Goal: Find specific page/section: Find specific page/section

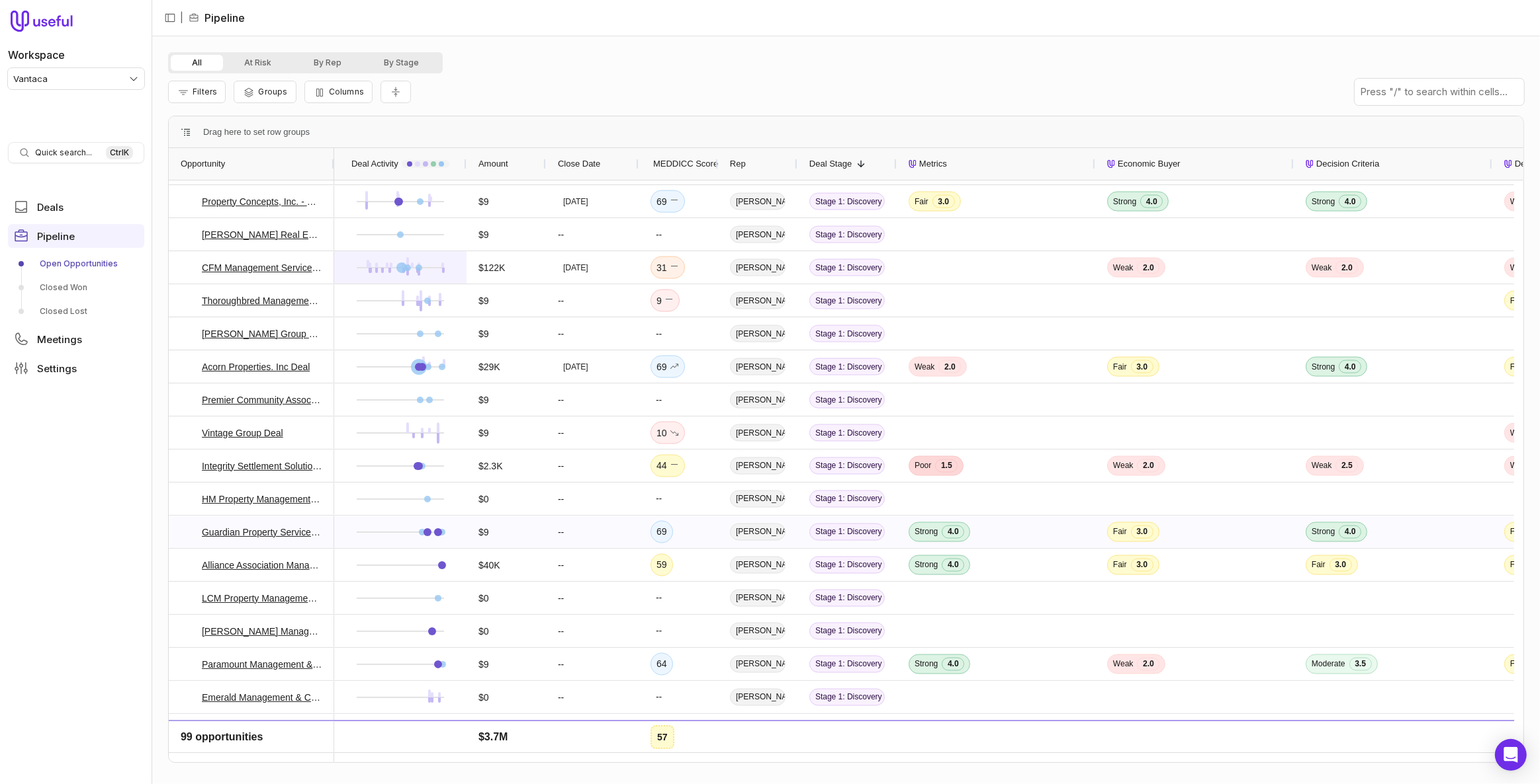
scroll to position [2644, 0]
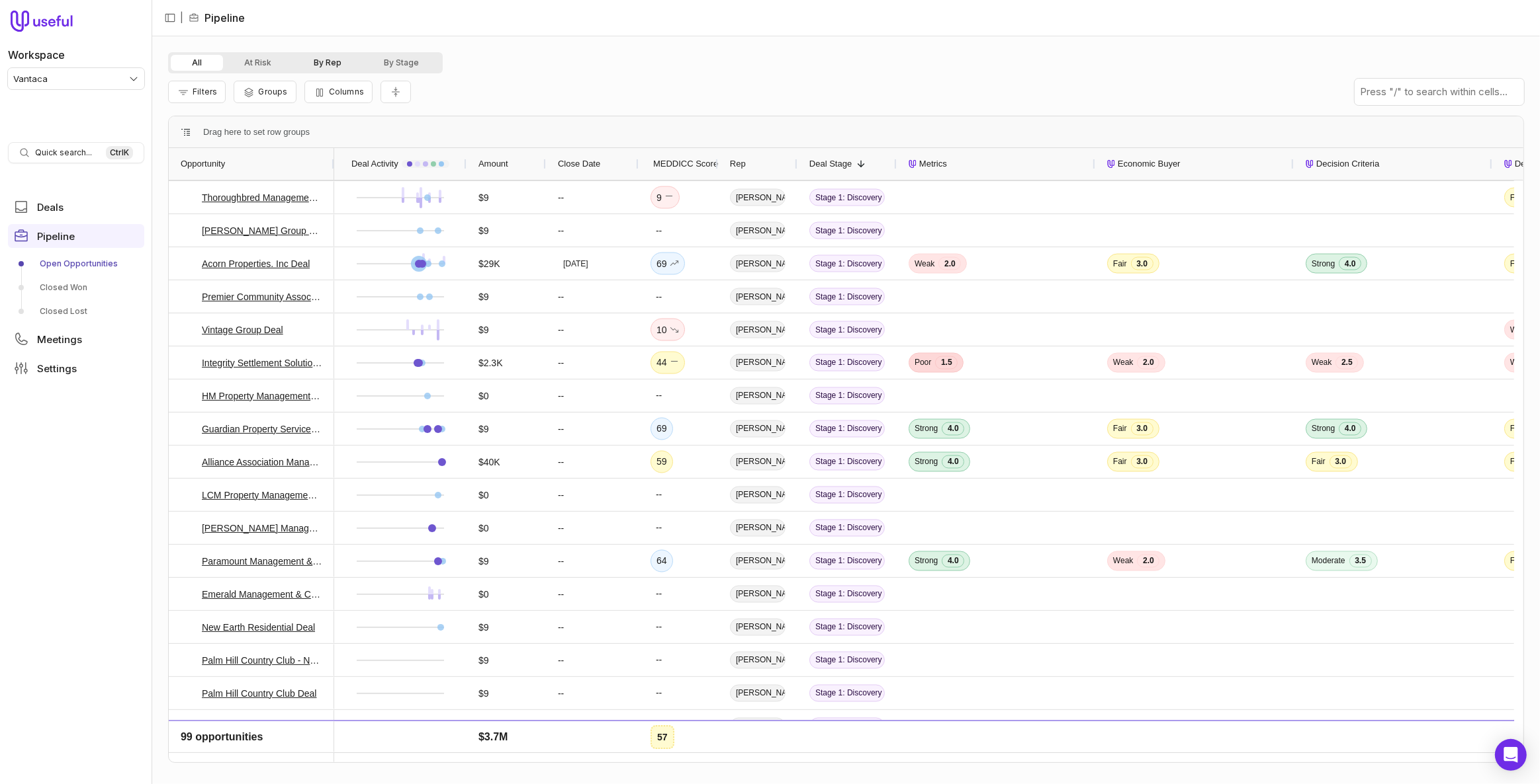
click at [318, 64] on button "By Rep" at bounding box center [327, 63] width 70 height 16
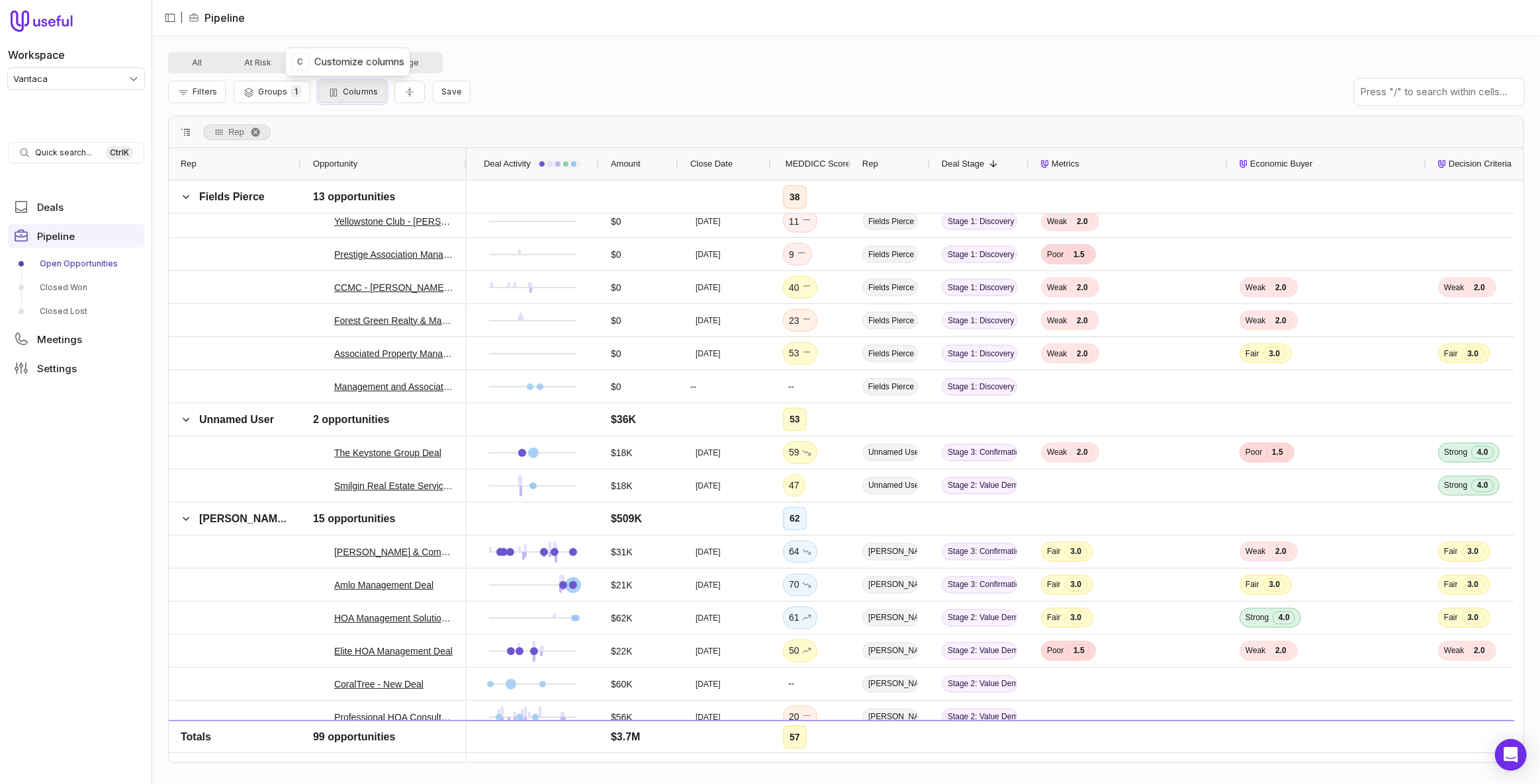
click at [343, 90] on span "Columns" at bounding box center [360, 92] width 35 height 10
type input "**"
click at [550, 73] on div "Filters Groups 1 Columns Save" at bounding box center [846, 91] width 1356 height 37
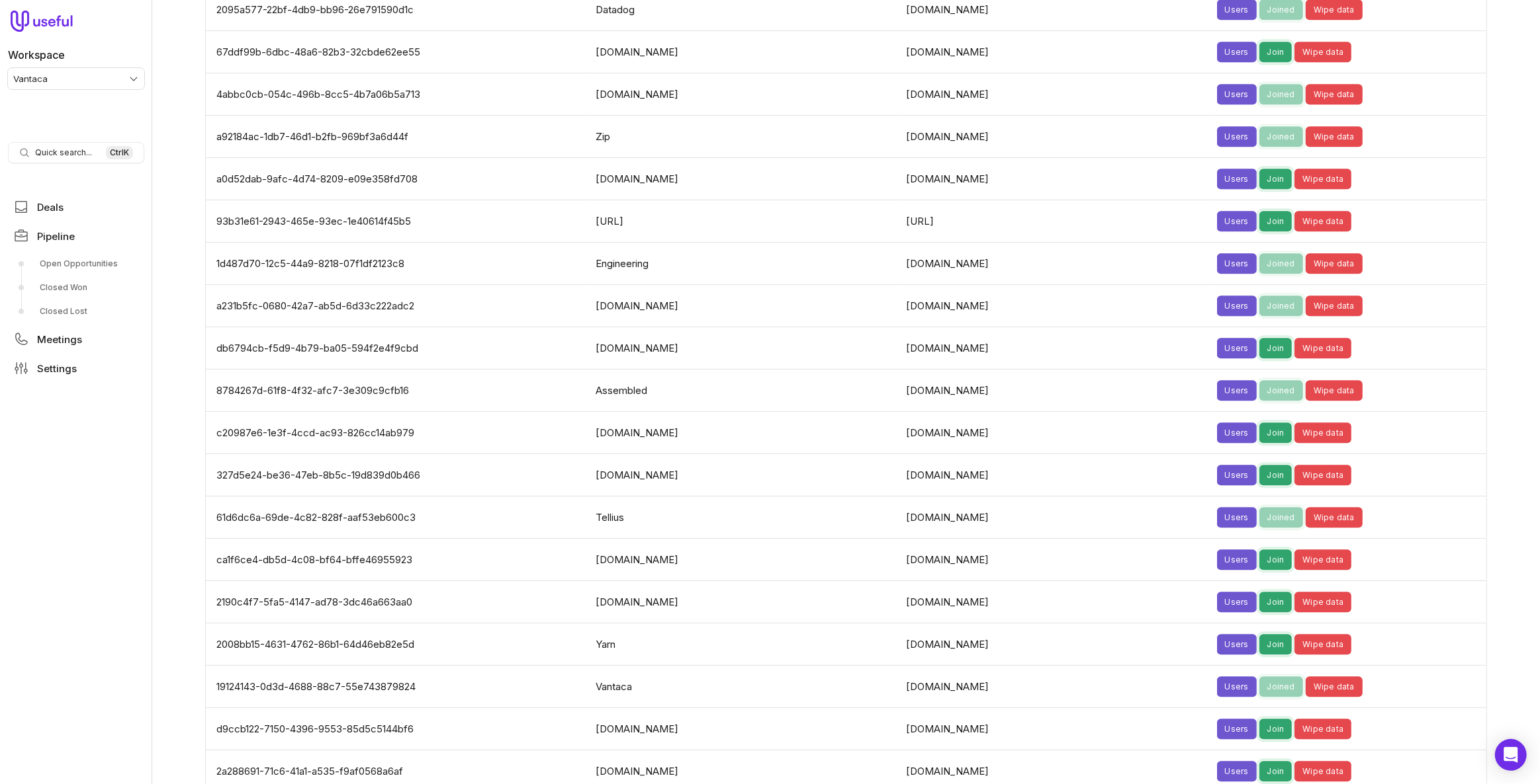
scroll to position [3847, 0]
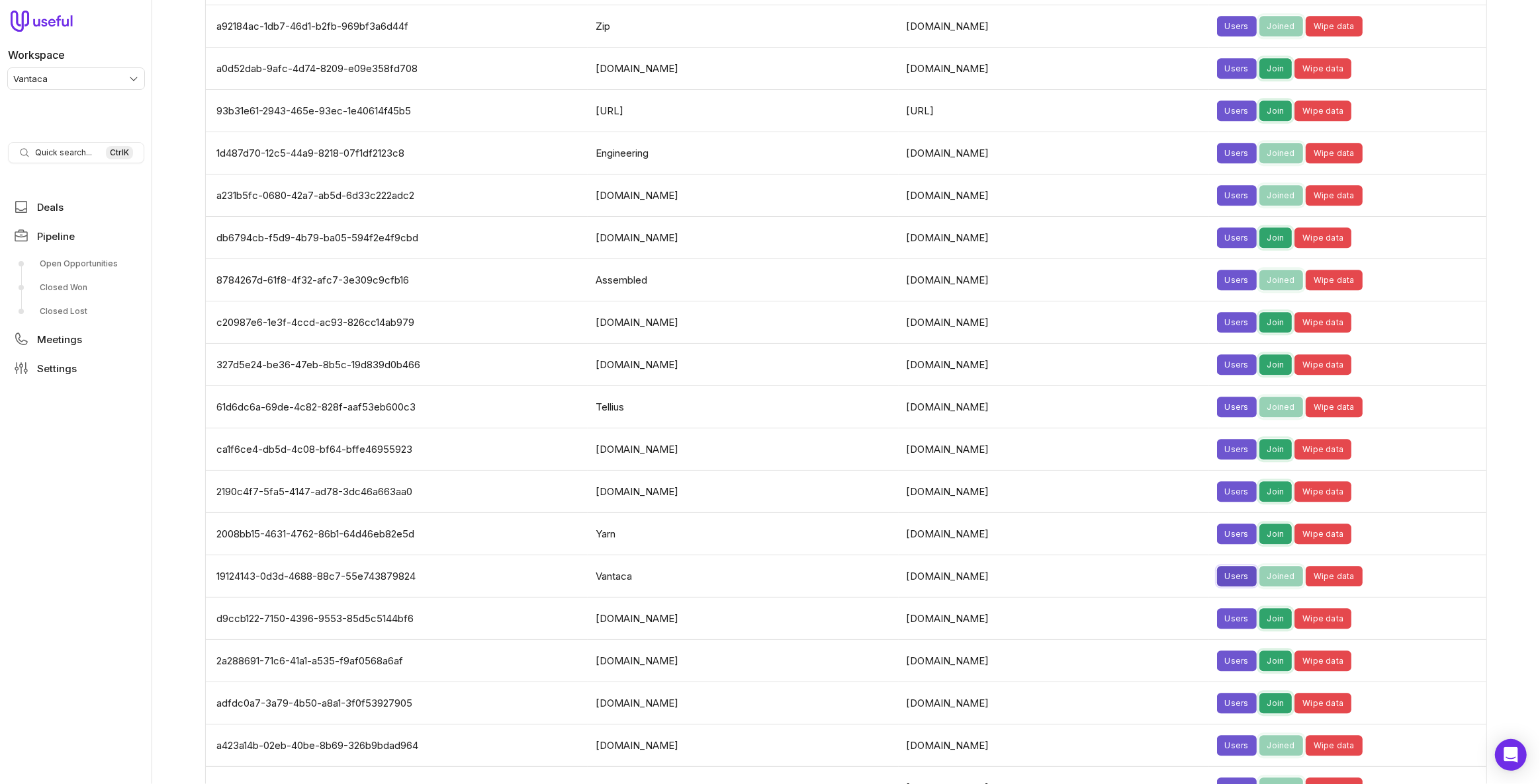
click at [1217, 566] on button "Users" at bounding box center [1236, 576] width 40 height 20
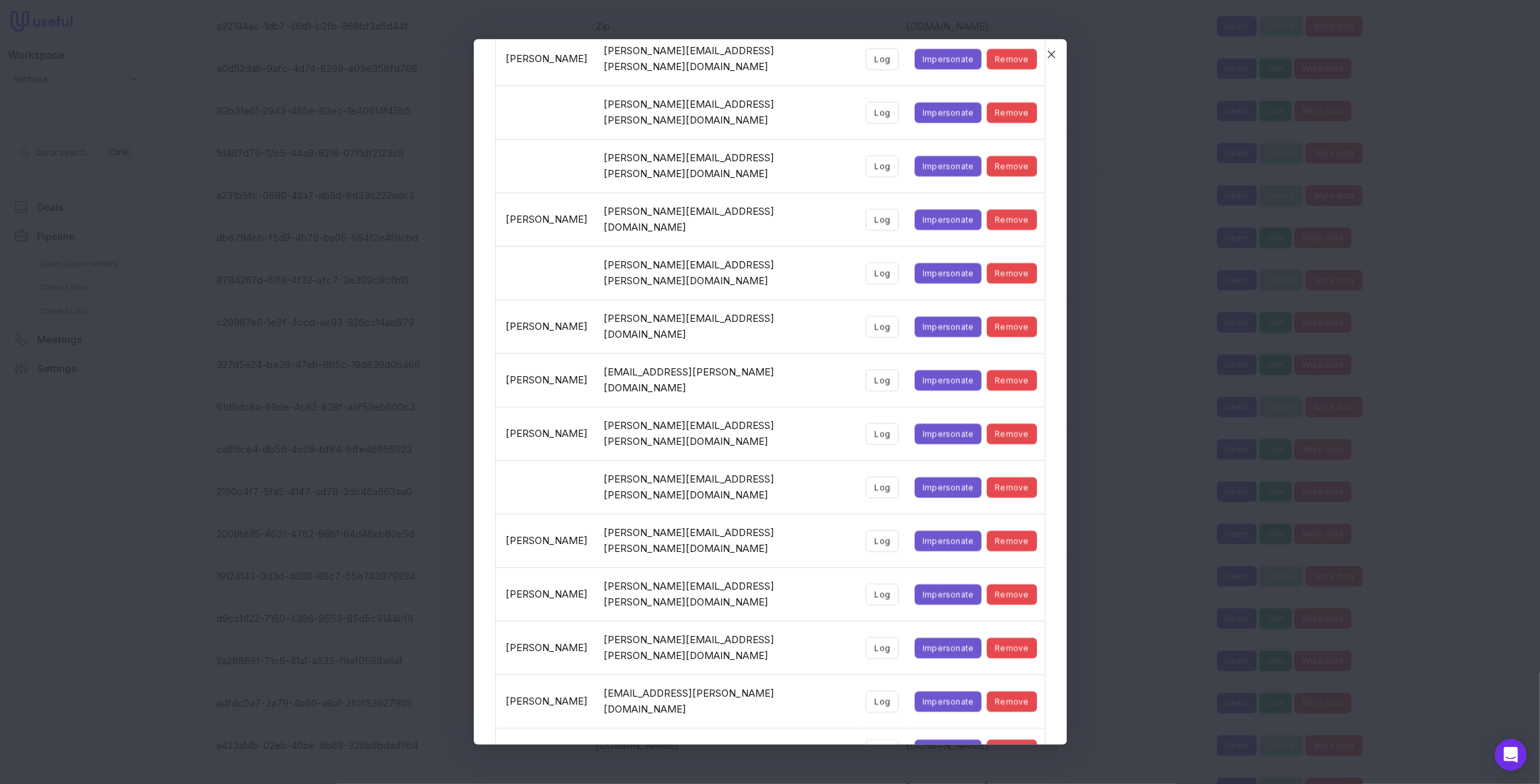
scroll to position [269, 0]
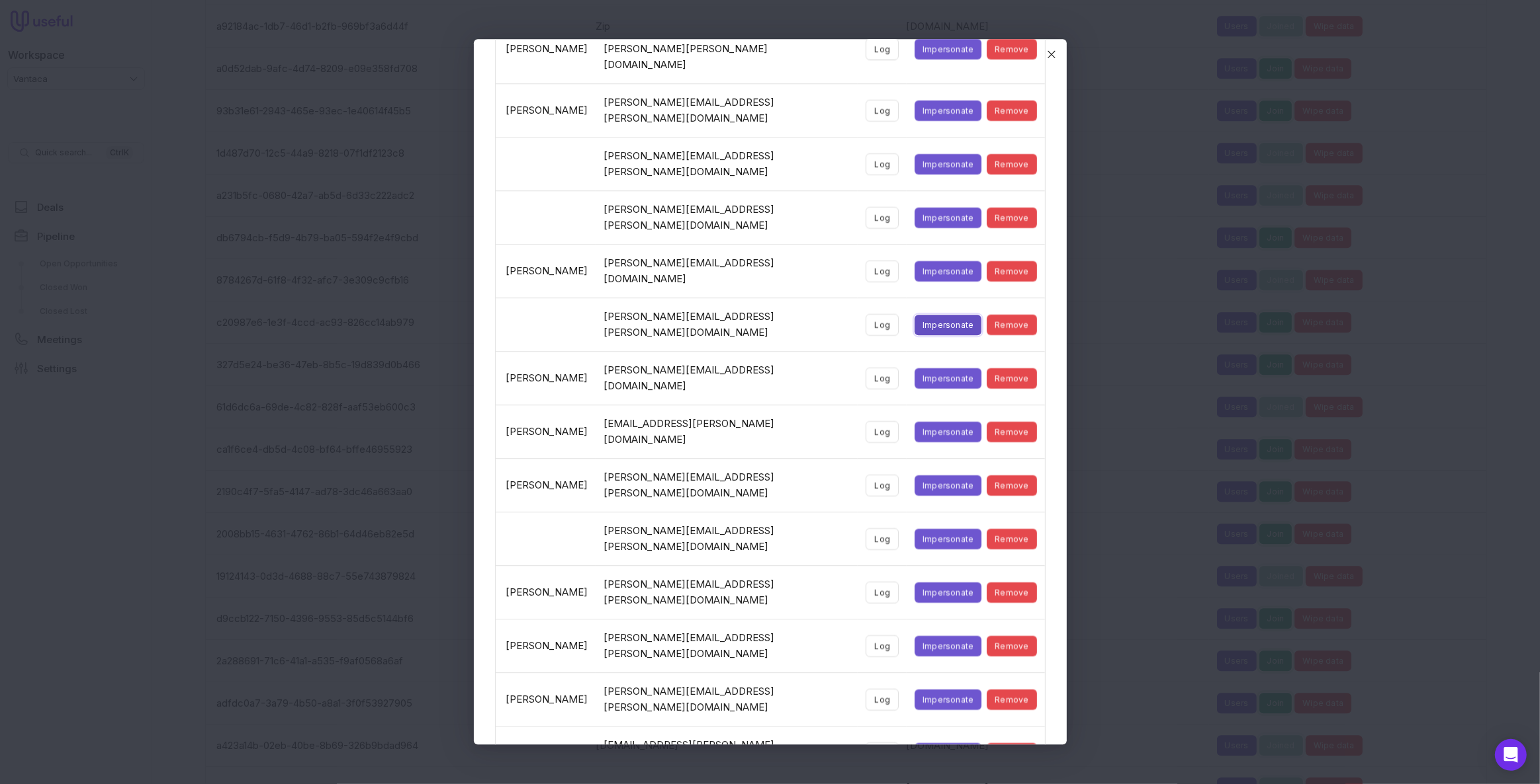
click at [916, 315] on button "Impersonate" at bounding box center [947, 325] width 67 height 20
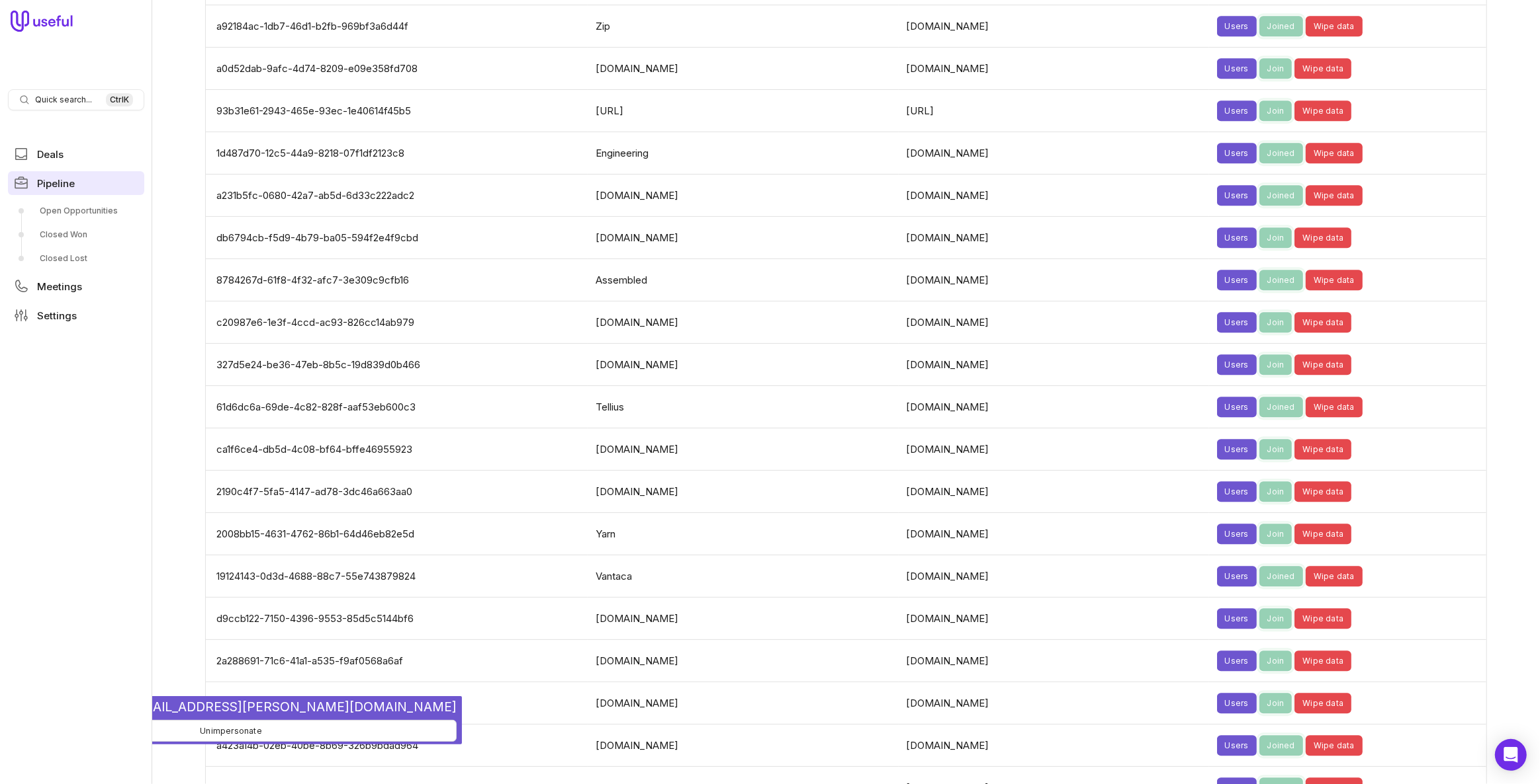
click at [106, 181] on link "Pipeline" at bounding box center [76, 183] width 136 height 24
